Goal: Register for event/course

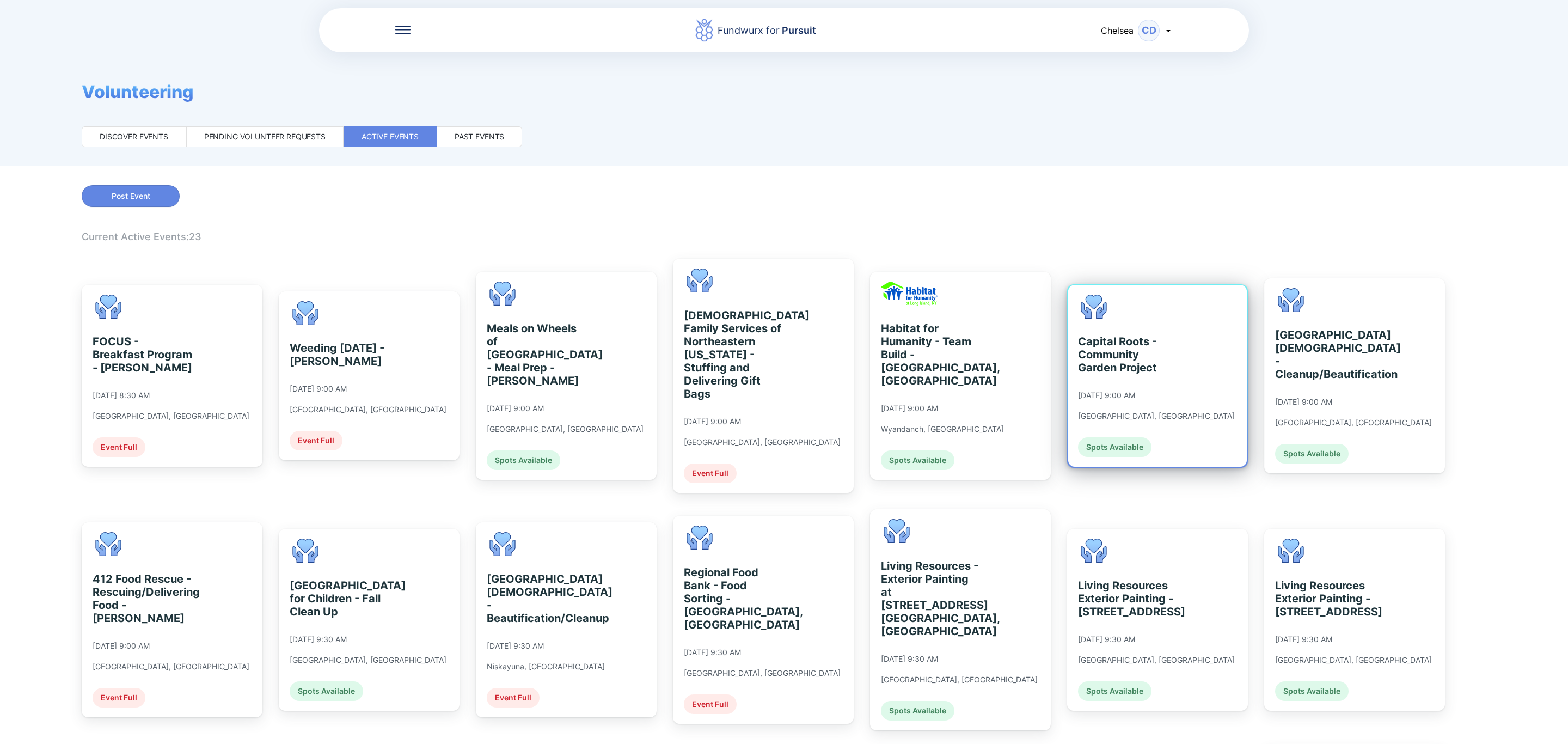
click at [1165, 399] on div "Capital Roots - Community Garden Project 09/10/2025 at 9:00 AM Troy, NY Spots A…" at bounding box center [1156, 376] width 157 height 162
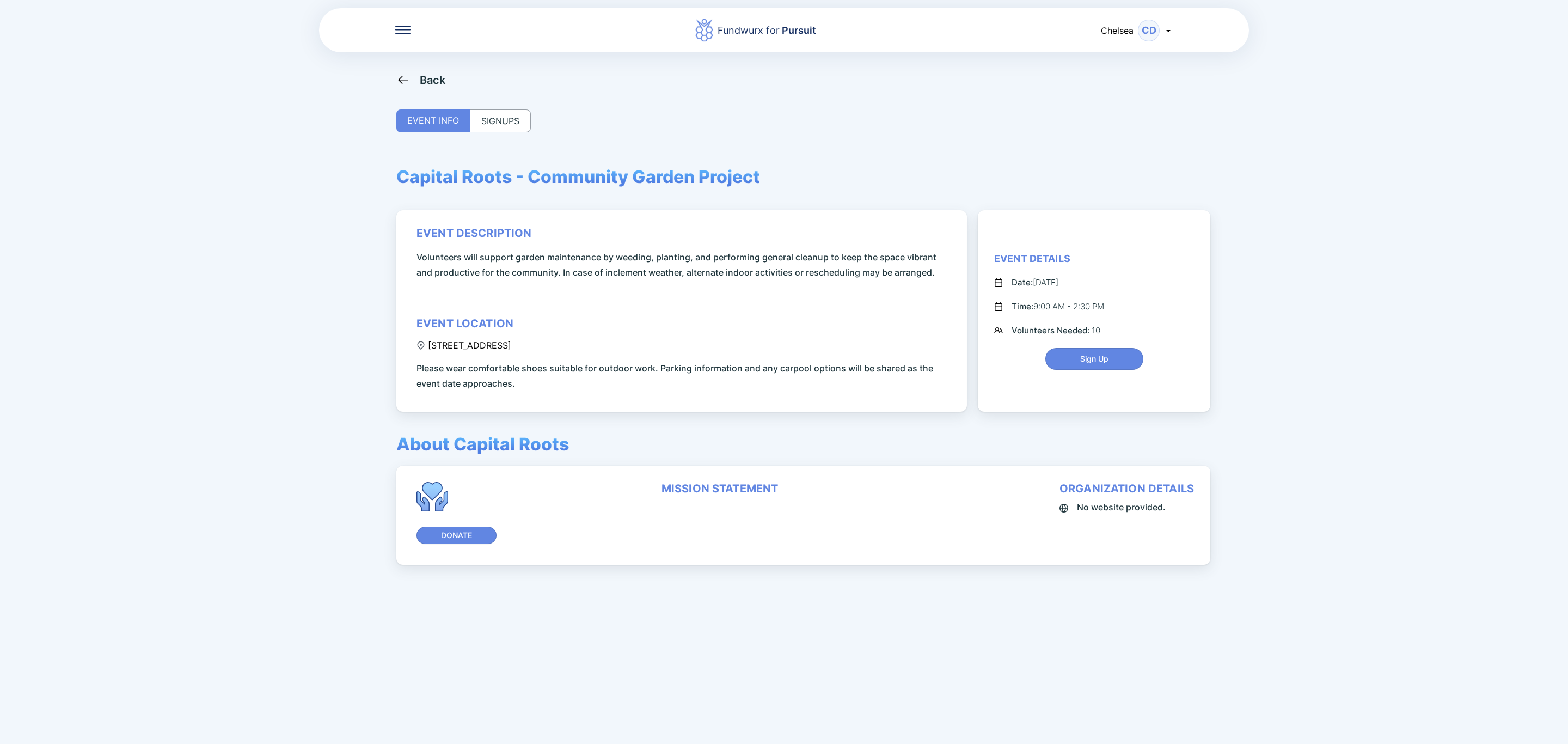
click at [521, 126] on div "SIGNUPS" at bounding box center [500, 121] width 61 height 23
click at [527, 129] on div "SIGNUPS" at bounding box center [500, 121] width 61 height 23
click at [500, 131] on div "SIGNUPS" at bounding box center [500, 121] width 61 height 23
click at [519, 123] on div "SIGNUPS" at bounding box center [500, 121] width 61 height 23
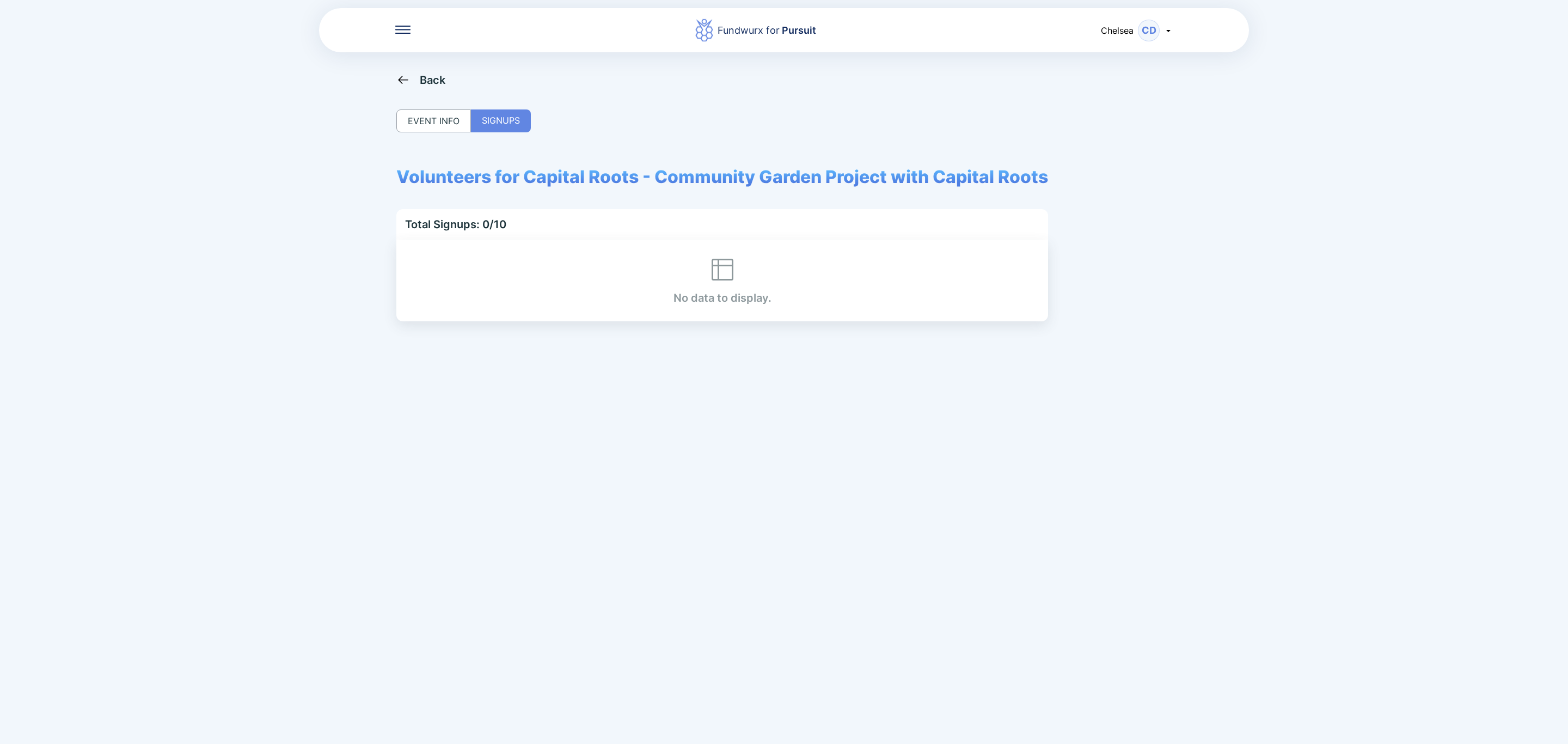
click at [429, 78] on div "Back" at bounding box center [433, 80] width 26 height 13
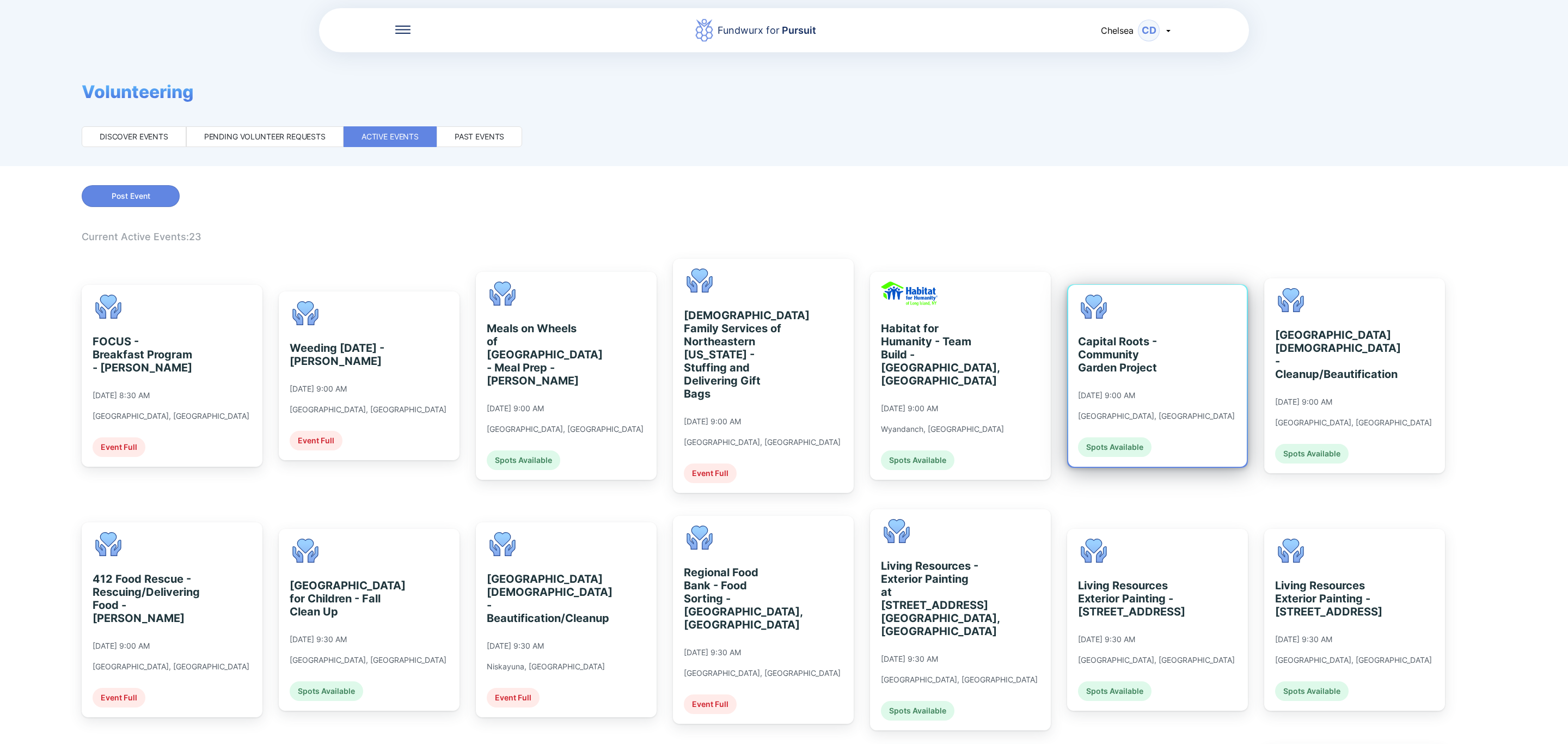
click at [1117, 346] on div "Capital Roots - Community Garden Project" at bounding box center [1128, 355] width 100 height 39
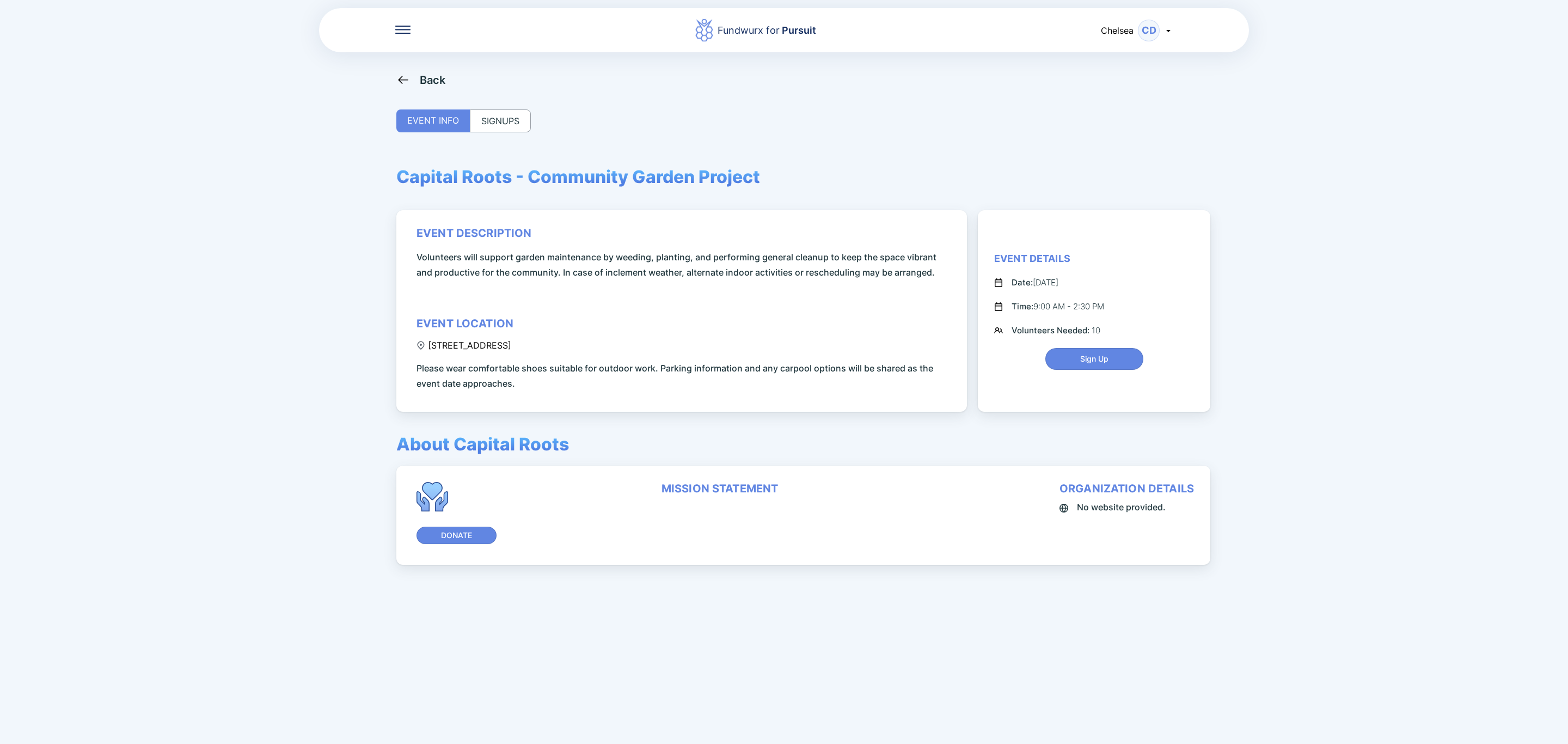
click at [506, 118] on div "SIGNUPS" at bounding box center [500, 121] width 61 height 23
click at [418, 77] on div "Back" at bounding box center [421, 79] width 49 height 14
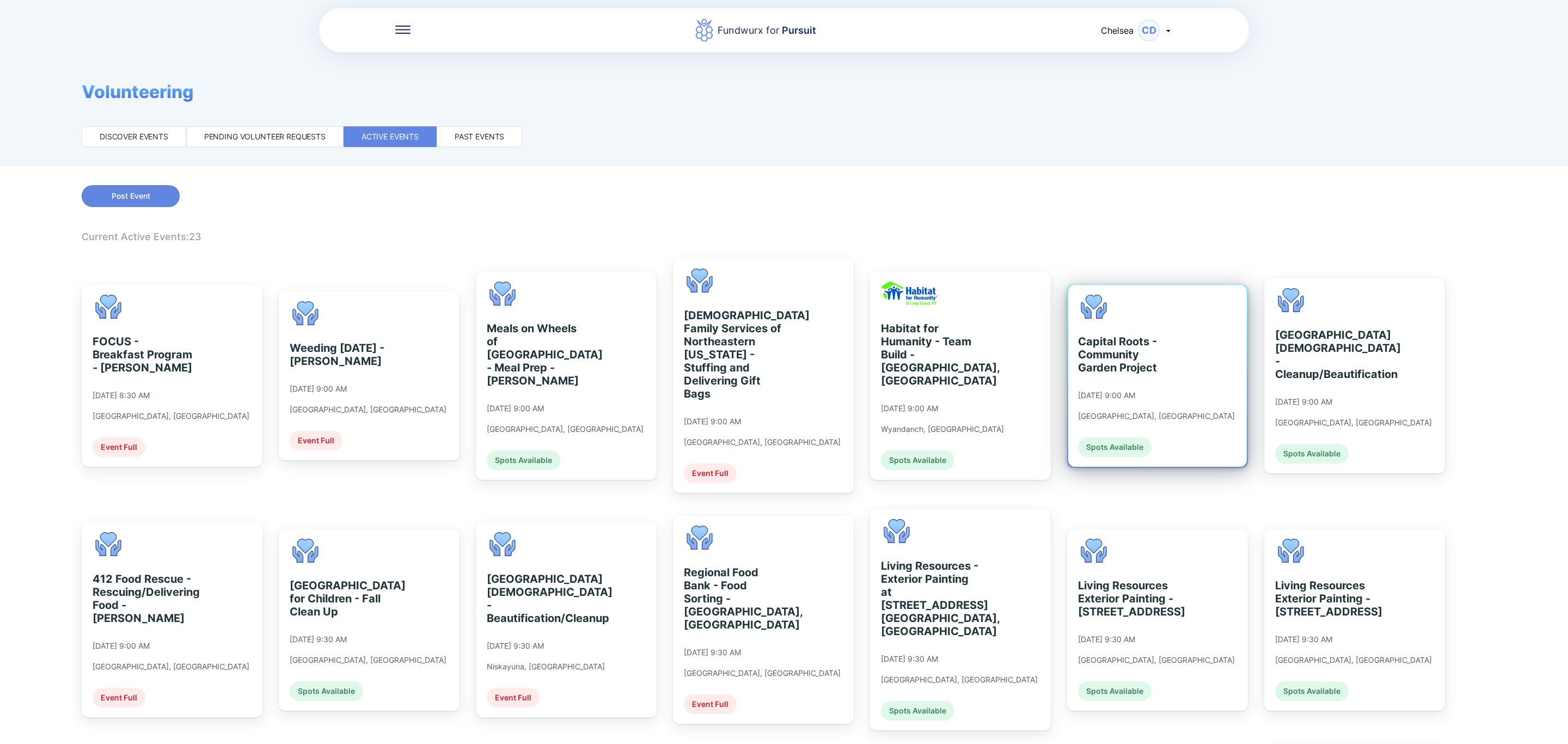
click at [1083, 337] on div "Capital Roots - Community Garden Project" at bounding box center [1128, 355] width 100 height 39
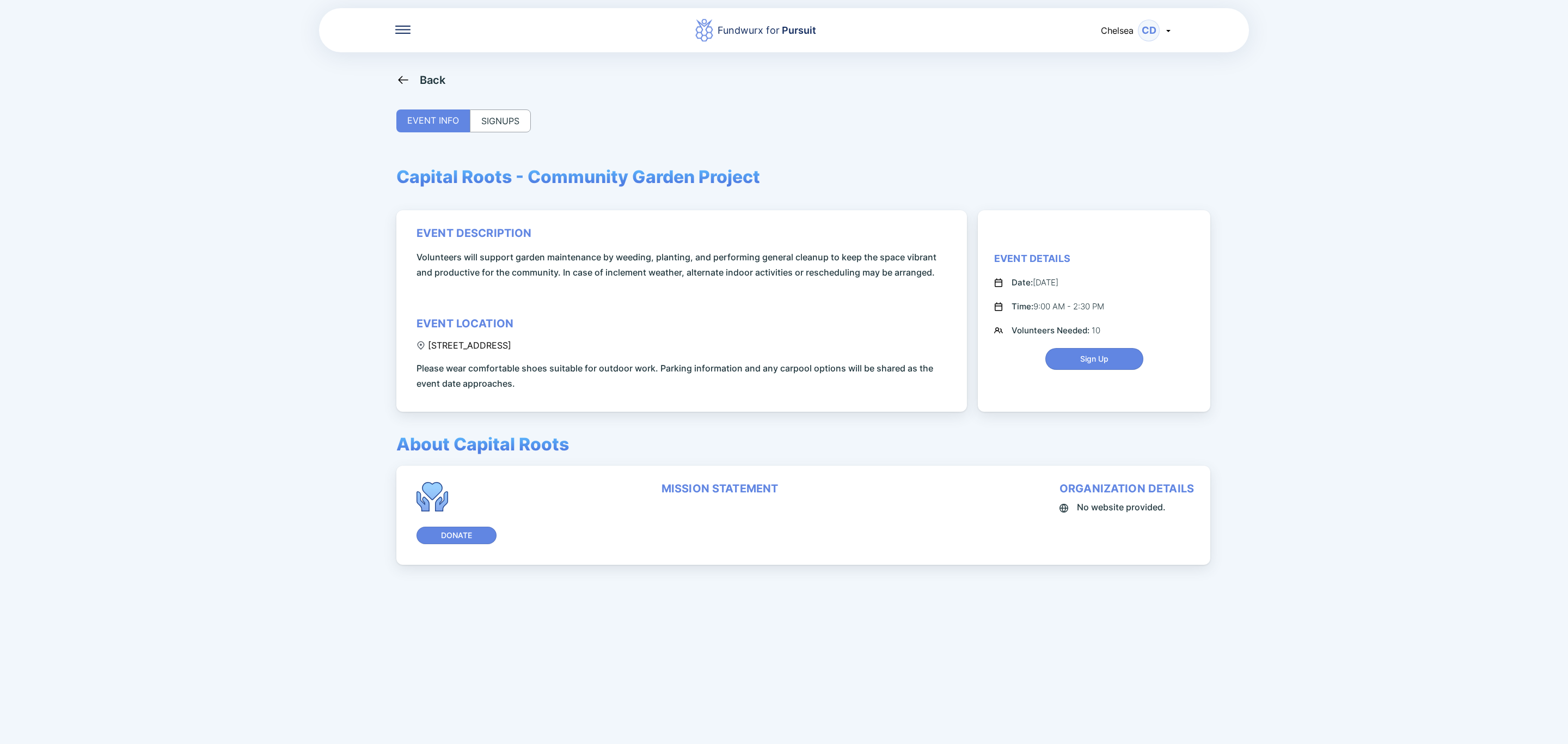
click at [483, 121] on div "SIGNUPS" at bounding box center [500, 121] width 61 height 23
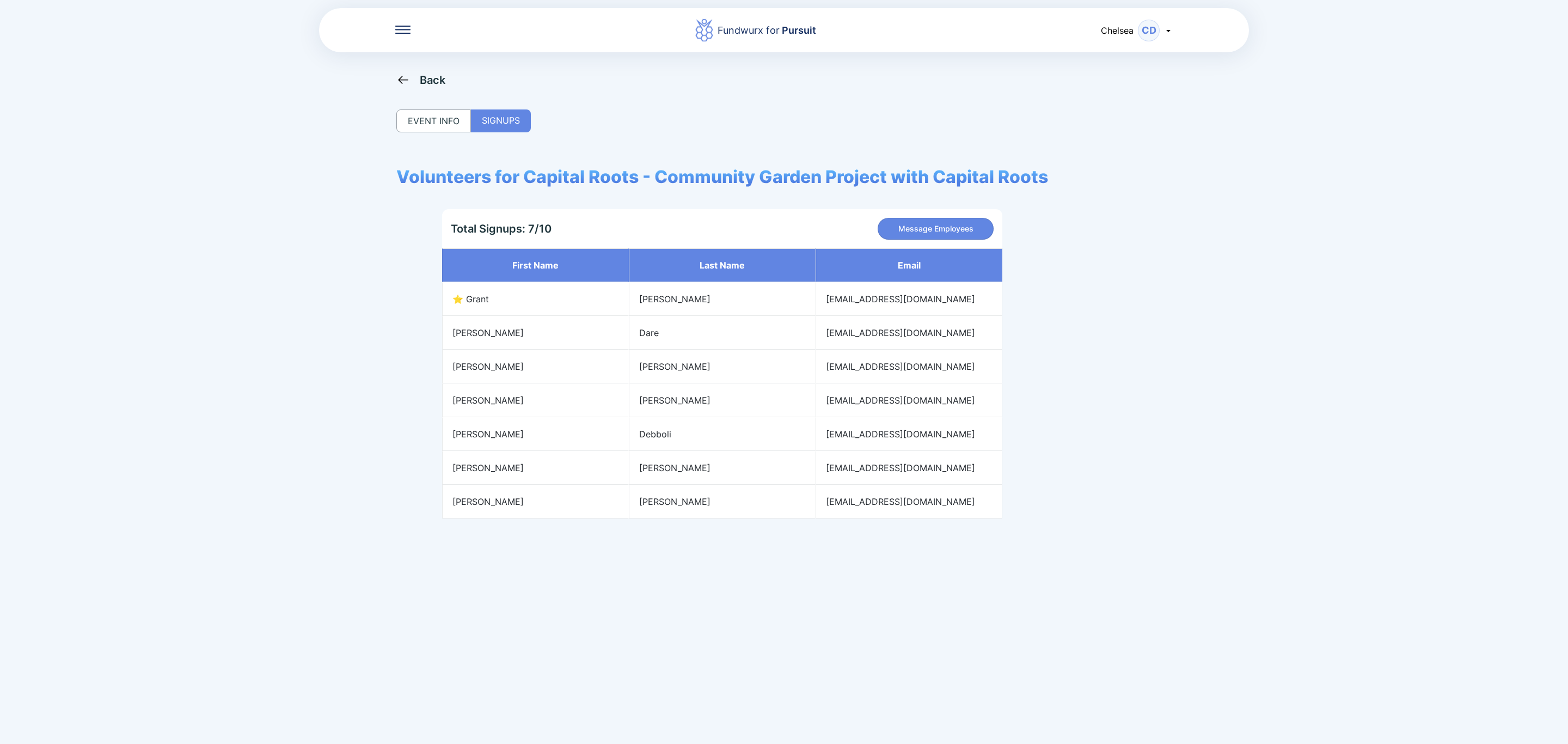
click at [433, 83] on div "Back" at bounding box center [433, 80] width 26 height 13
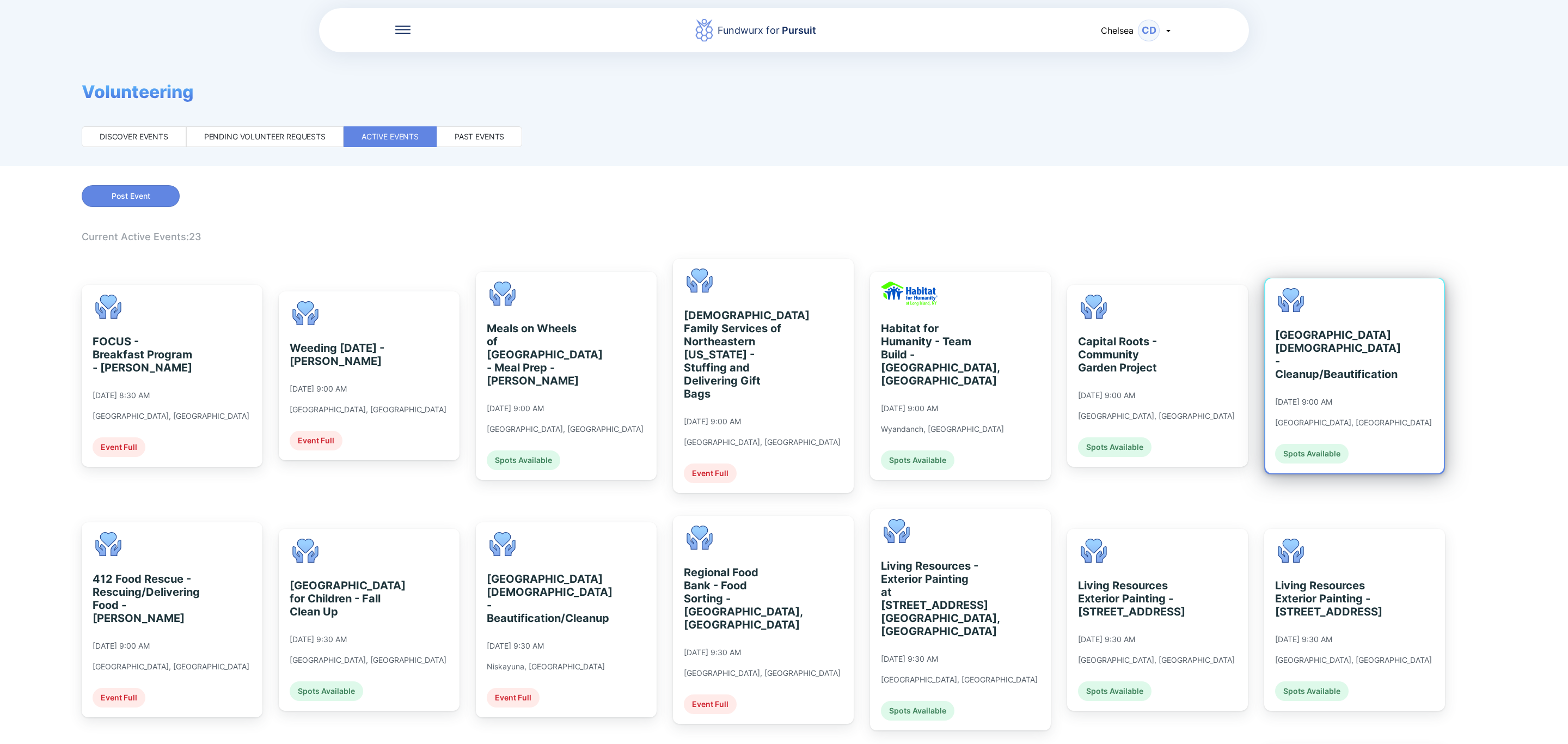
click at [1332, 400] on div "[DATE] 9:00 AM" at bounding box center [1303, 401] width 57 height 10
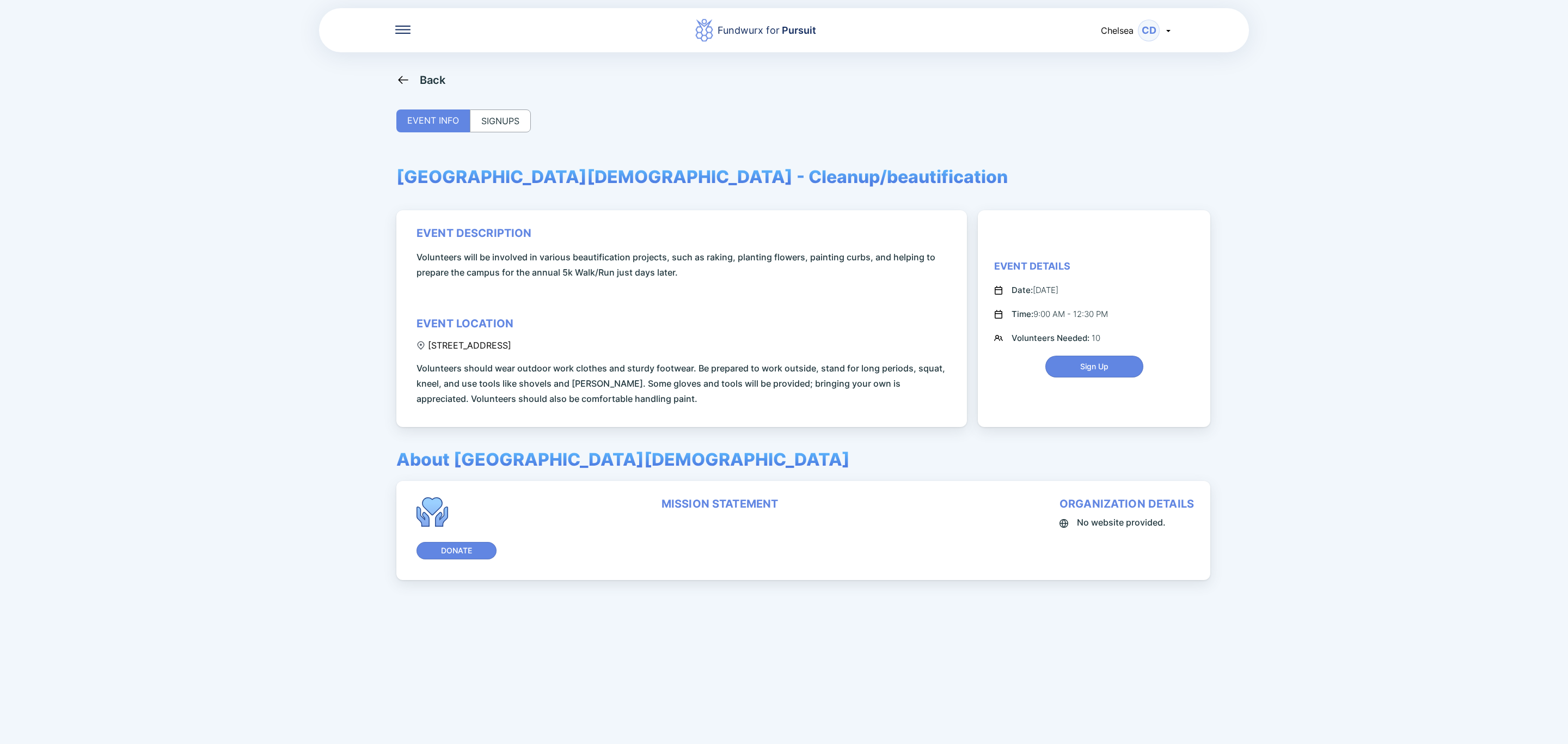
click at [490, 106] on div "Back EVENT INFO SIGNUPS [GEOGRAPHIC_DATA][DEMOGRAPHIC_DATA] - Cleanup/beautific…" at bounding box center [784, 445] width 775 height 744
click at [505, 123] on div "SIGNUPS" at bounding box center [500, 121] width 61 height 23
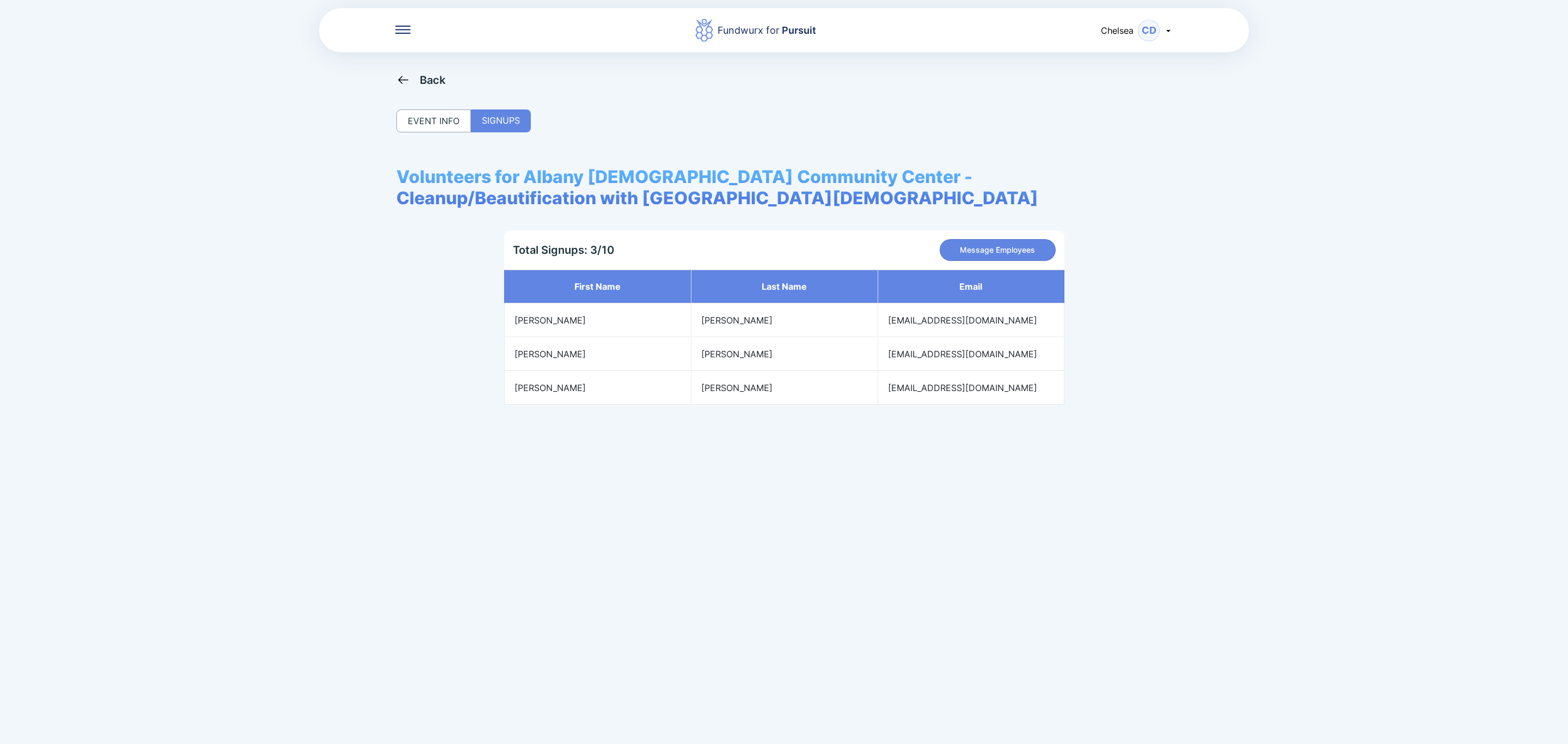
click at [416, 76] on div "Back" at bounding box center [421, 79] width 49 height 14
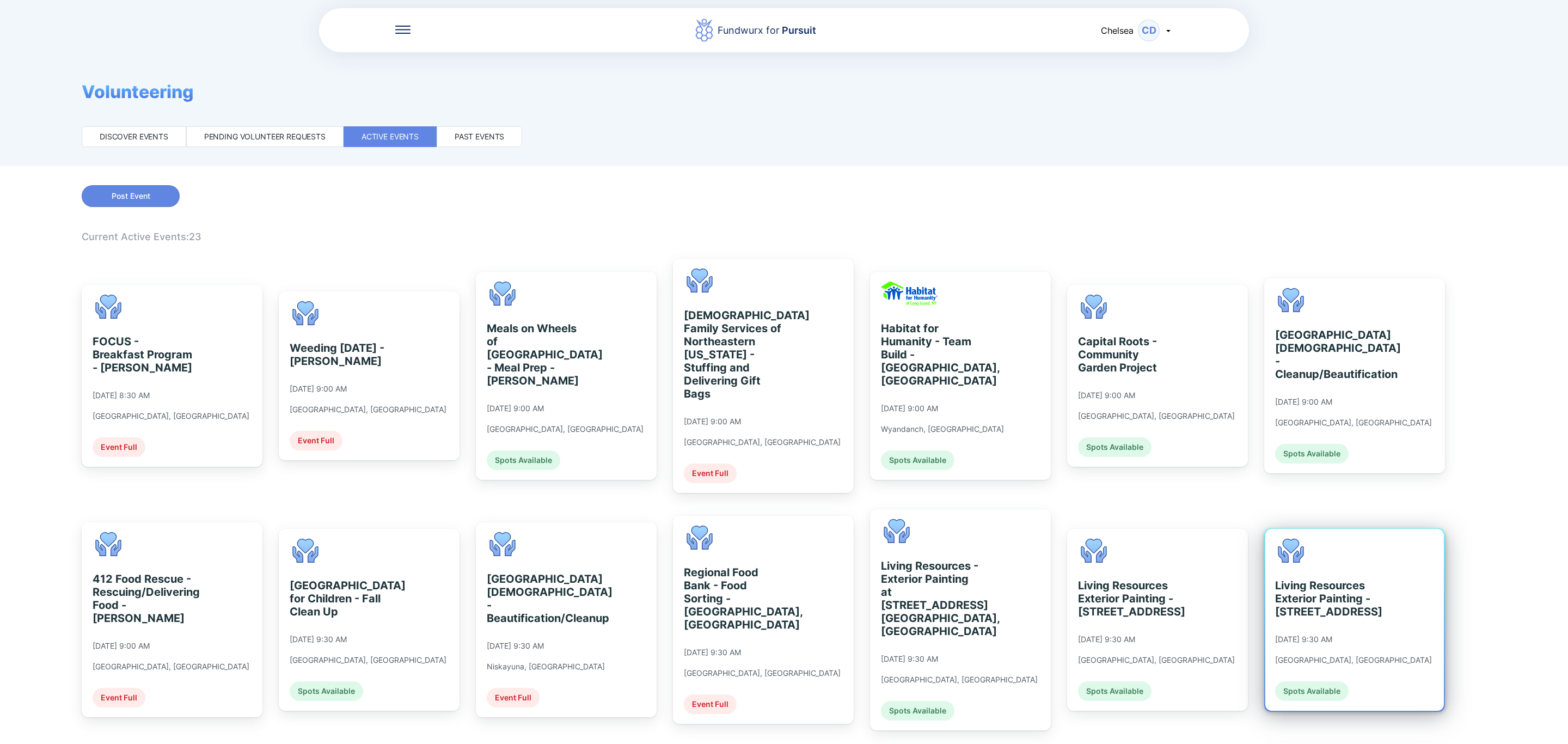
scroll to position [81, 0]
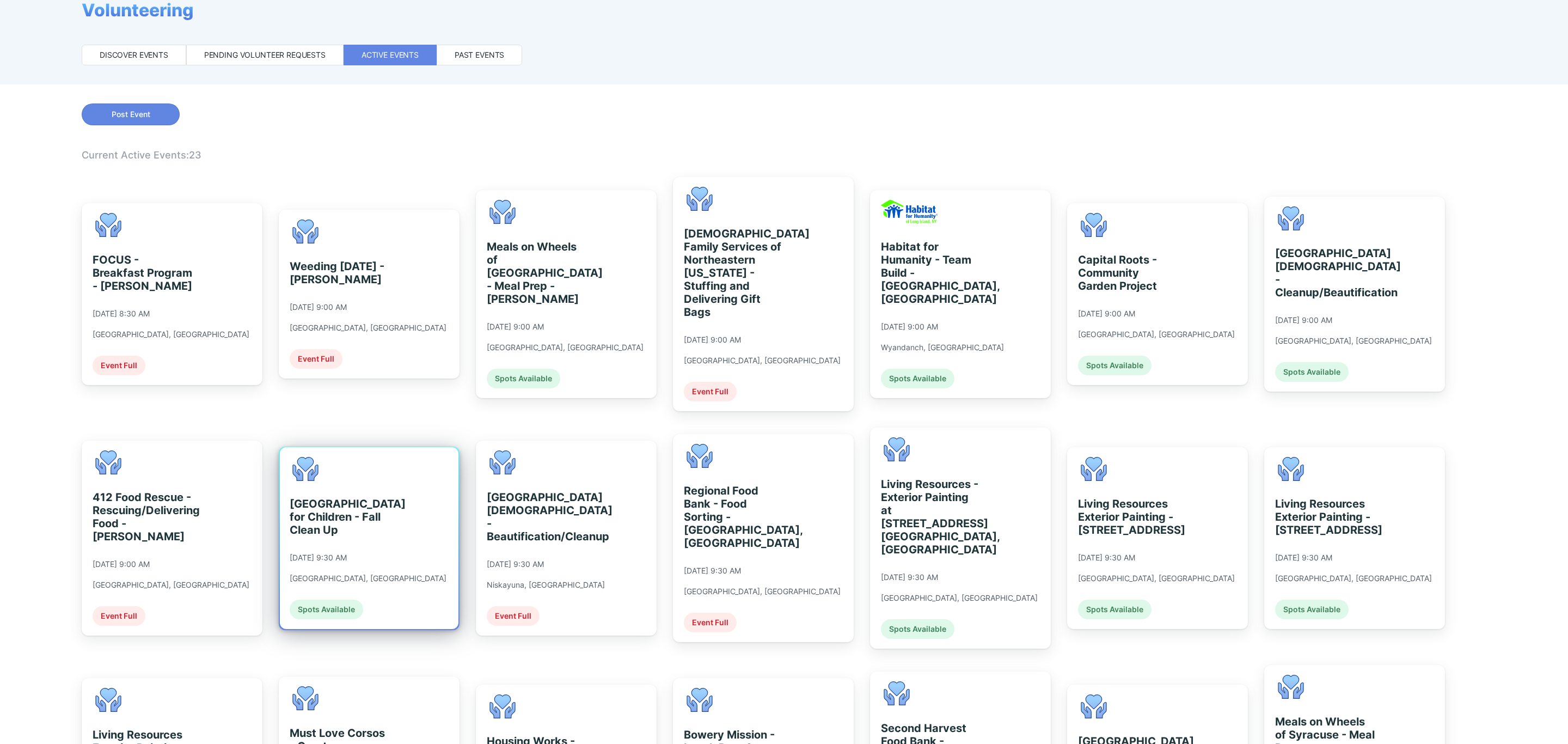
click at [374, 538] on div "[GEOGRAPHIC_DATA] for Children - Fall Clean Up [DATE] 9:30 AM [GEOGRAPHIC_DATA]…" at bounding box center [368, 538] width 157 height 162
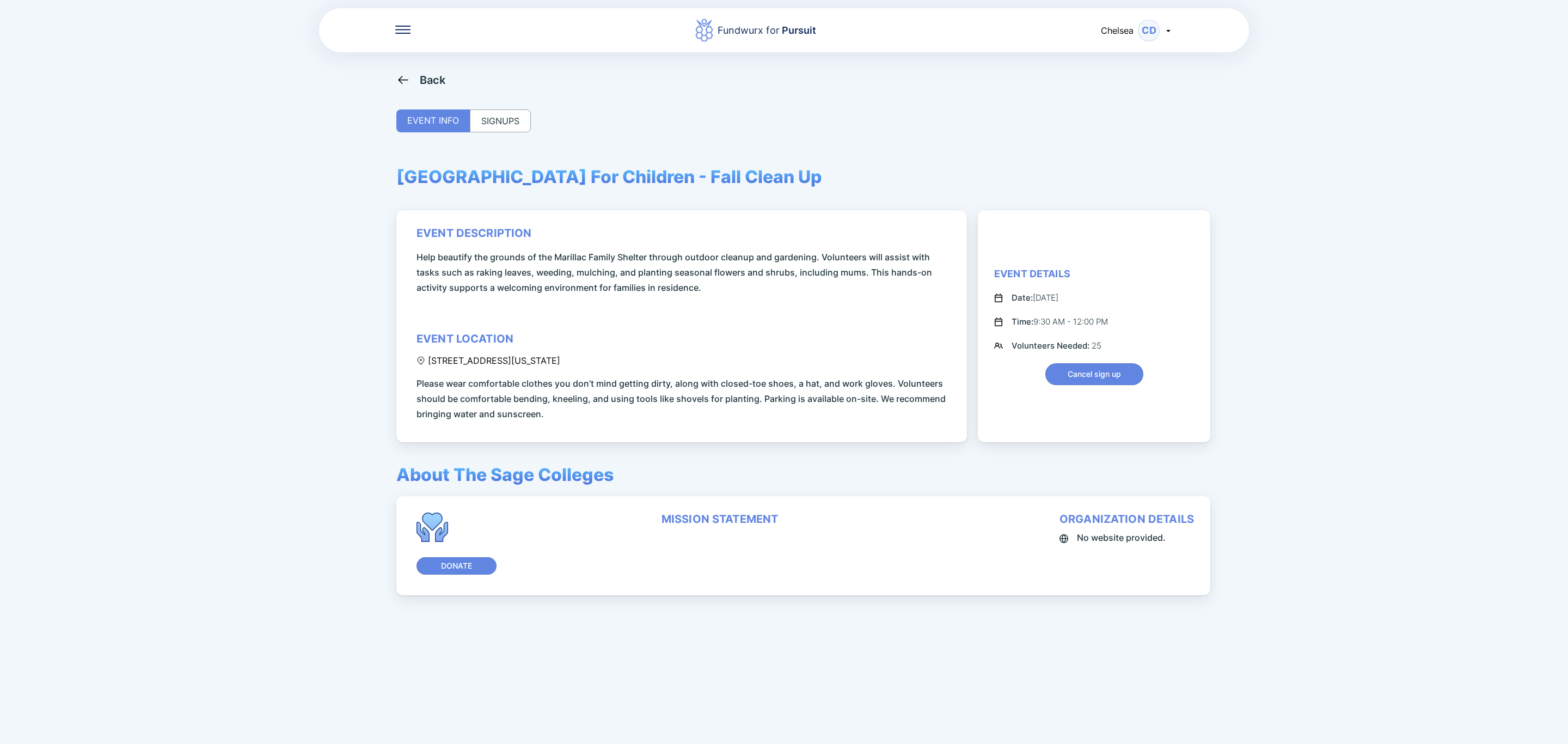
click at [517, 124] on div "SIGNUPS" at bounding box center [500, 121] width 61 height 23
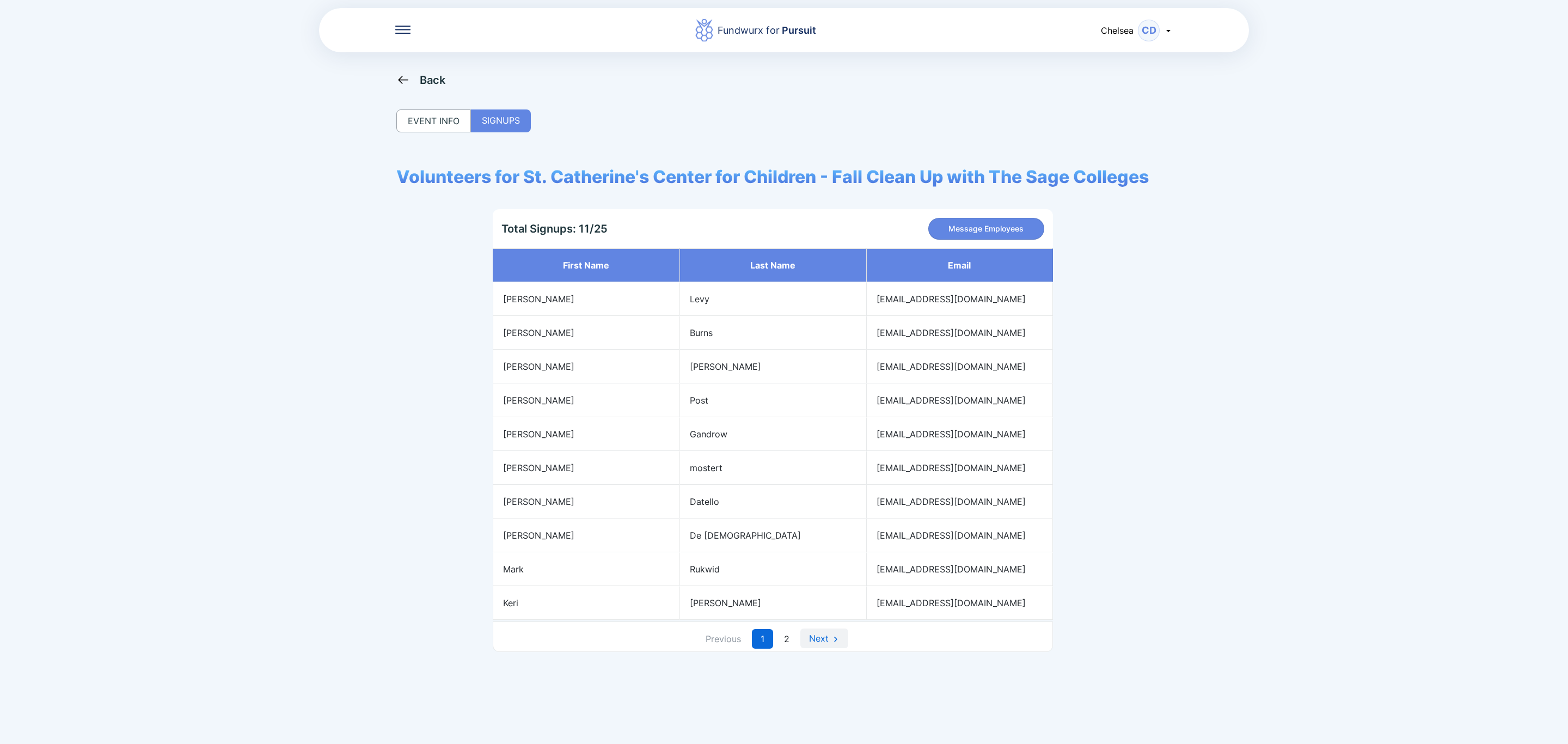
click at [822, 644] on link "Next" at bounding box center [824, 638] width 48 height 20
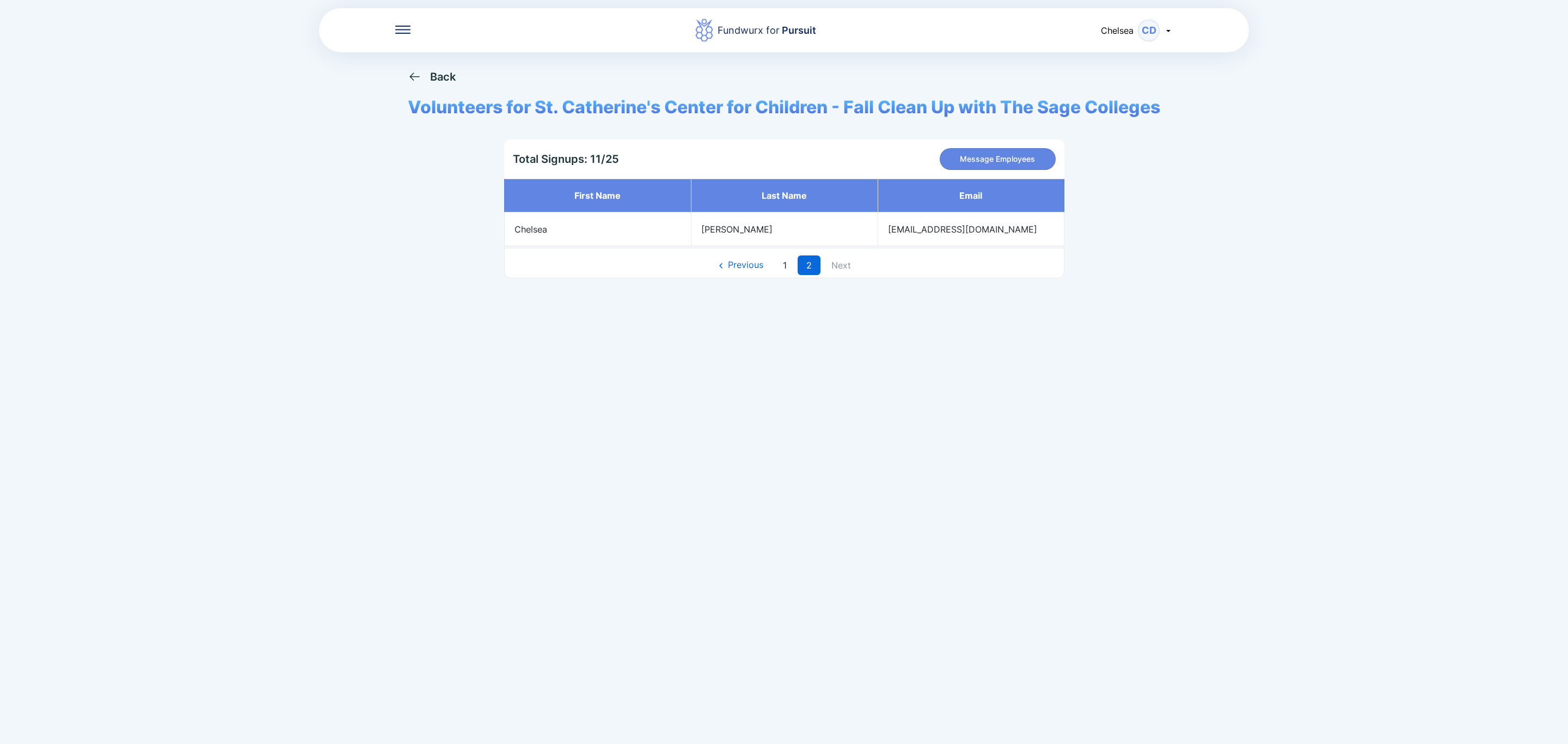
click at [439, 87] on div "Back Volunteers for St. [PERSON_NAME]'s Center for Children - Fall Clean Up wit…" at bounding box center [784, 182] width 752 height 259
click at [439, 75] on div "Back" at bounding box center [443, 77] width 26 height 13
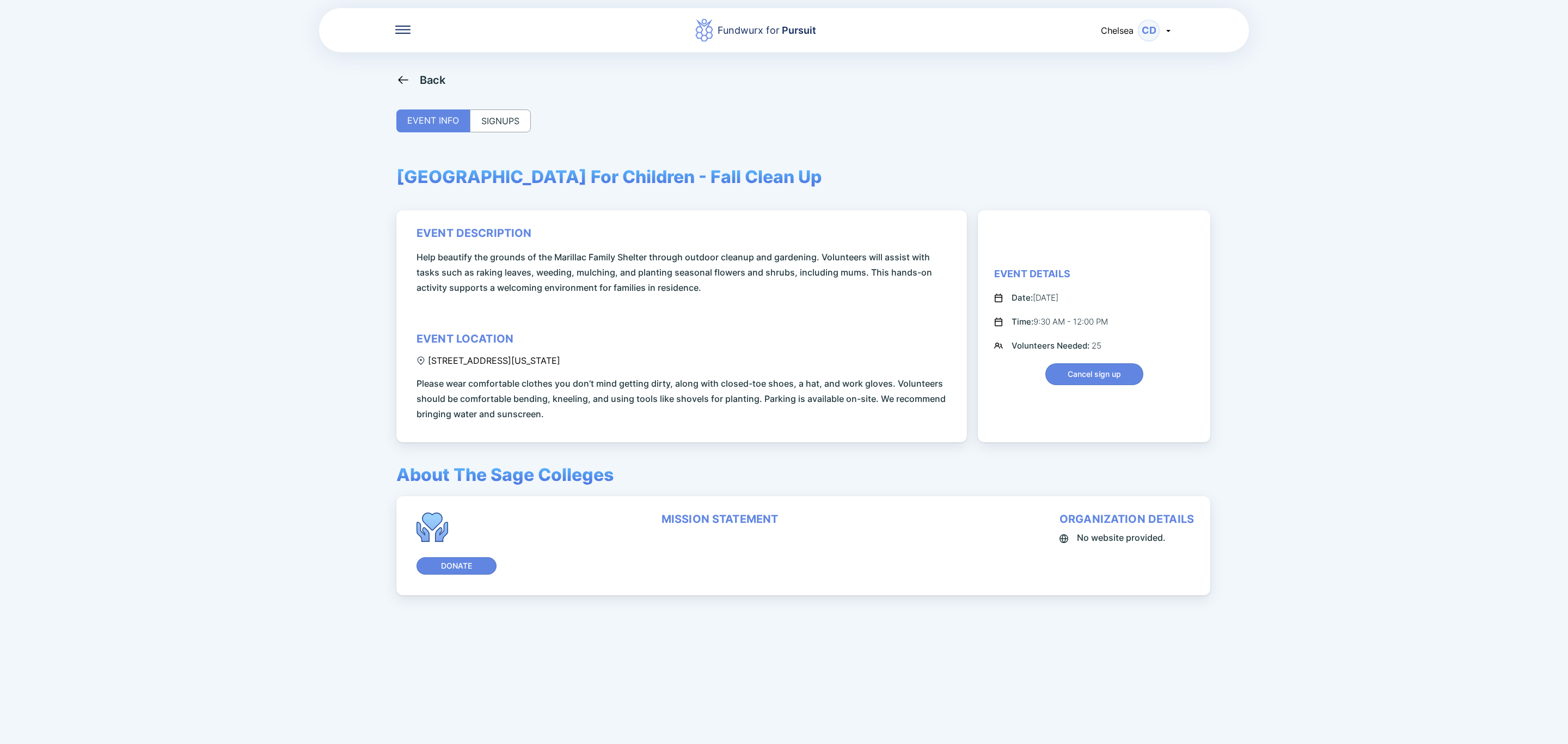
click at [502, 123] on div "SIGNUPS" at bounding box center [500, 121] width 61 height 23
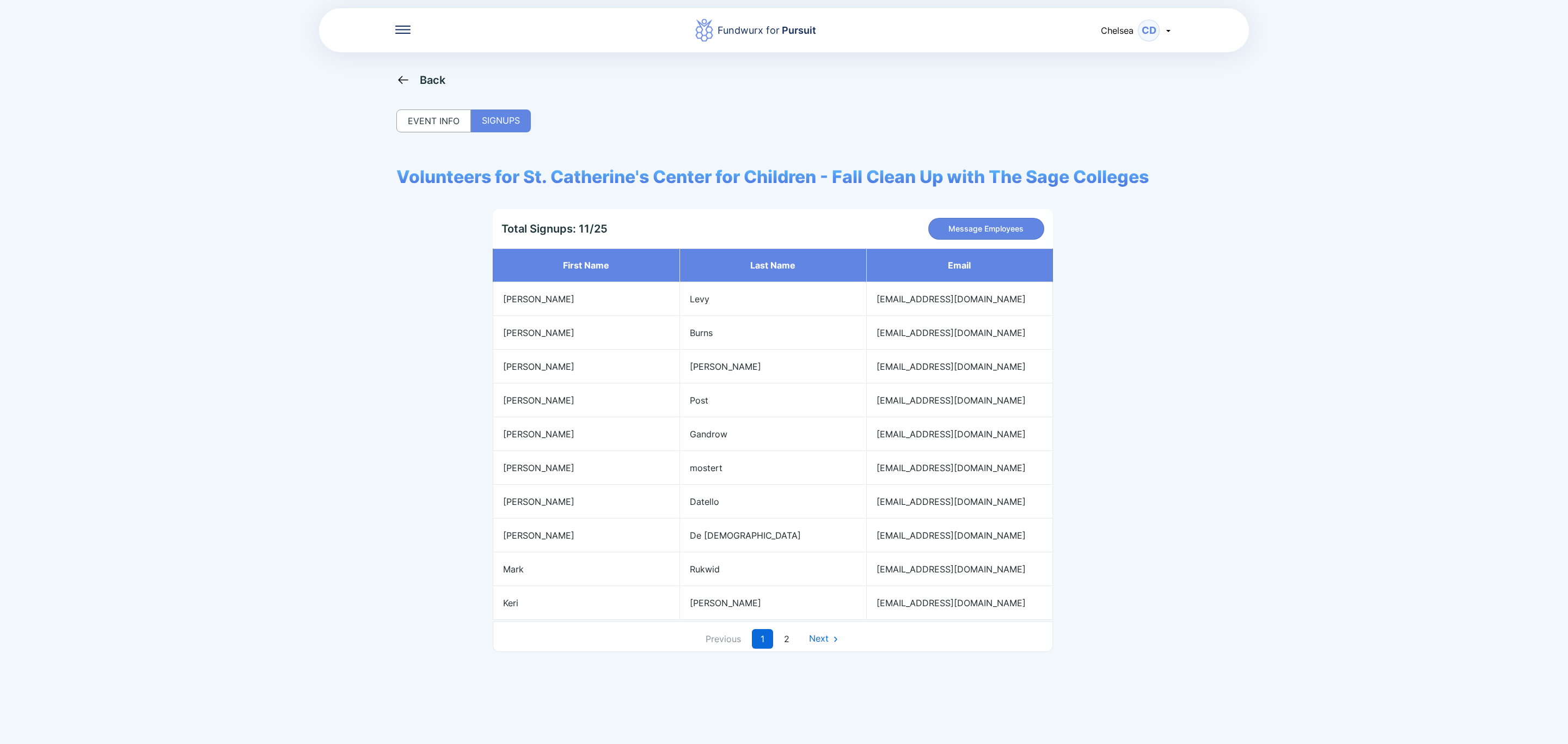
click at [441, 113] on div "EVENT INFO" at bounding box center [434, 121] width 75 height 23
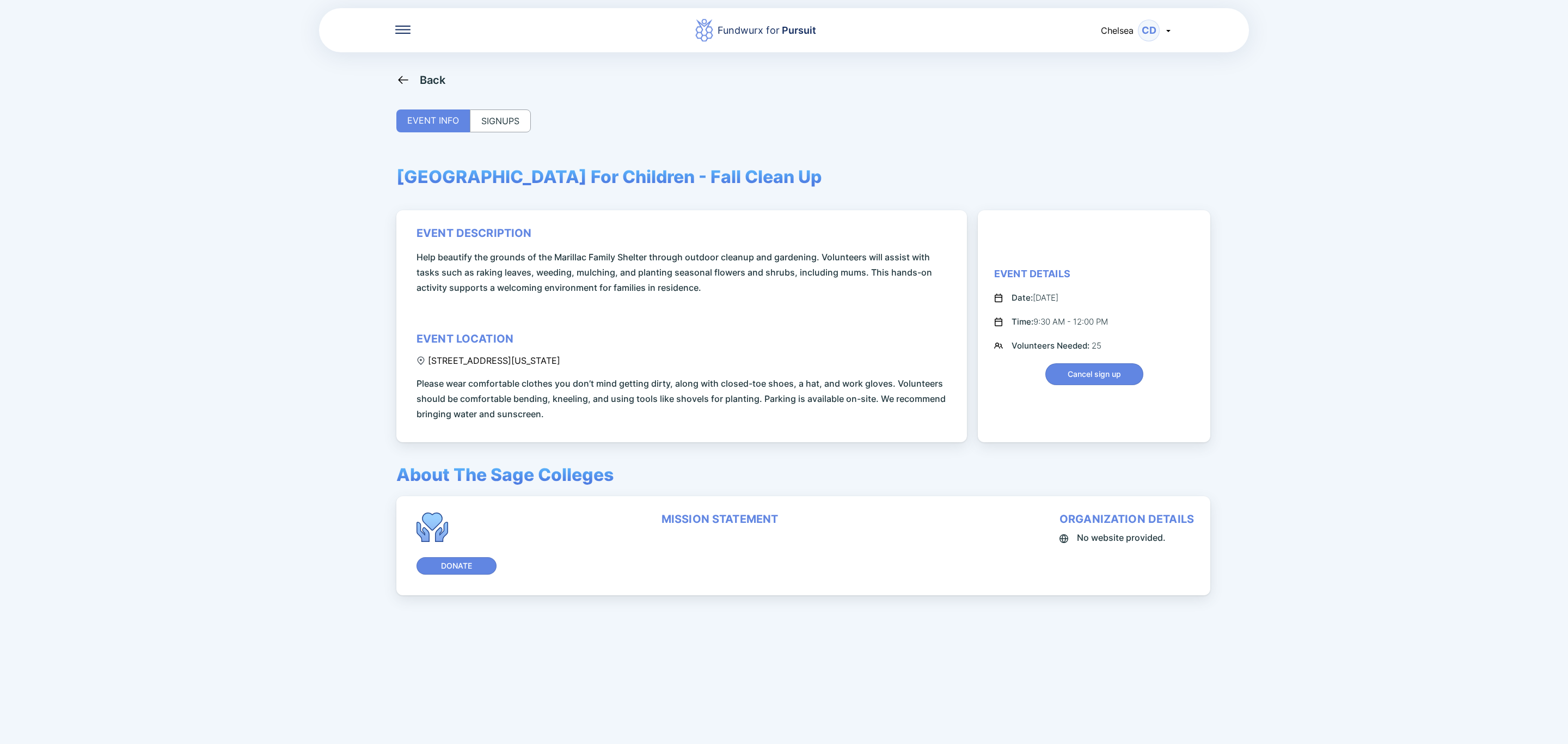
click at [423, 85] on div "Back" at bounding box center [433, 80] width 26 height 13
